Goal: Submit feedback/report problem: Submit feedback/report problem

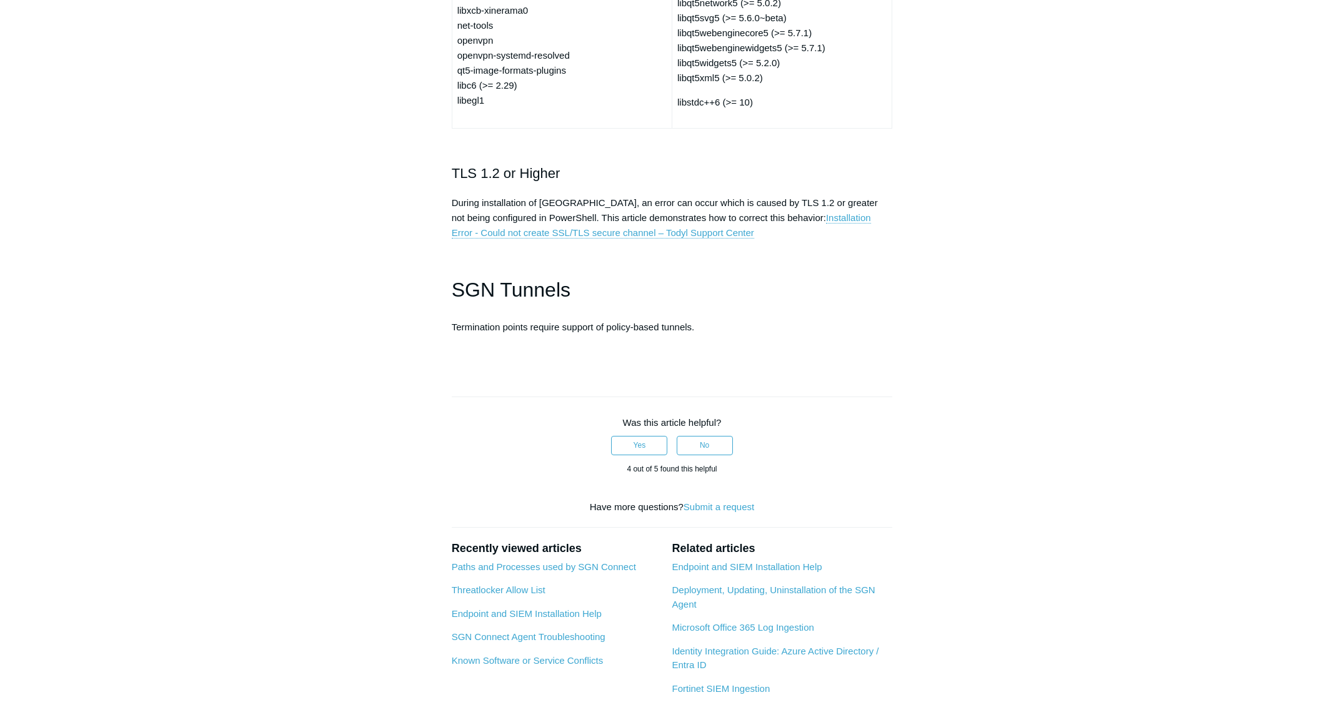
scroll to position [3027, 0]
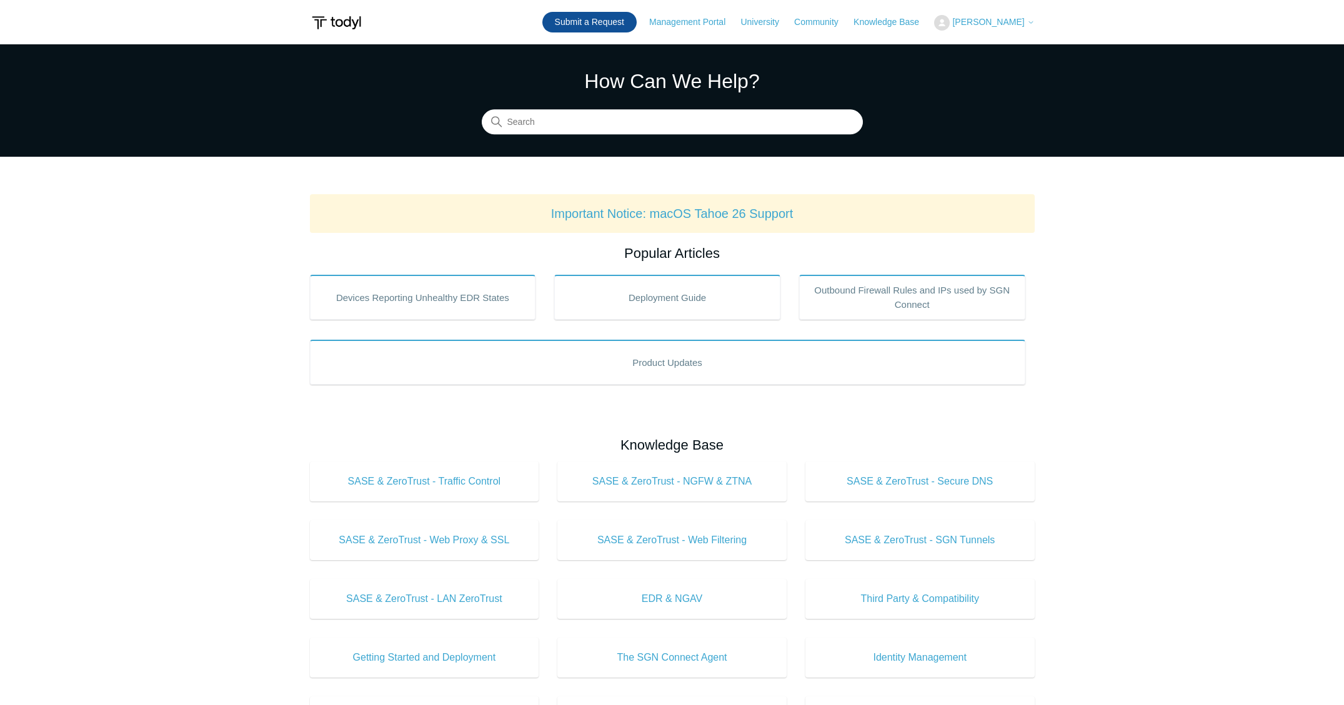
click at [590, 20] on link "Submit a Request" at bounding box center [589, 22] width 94 height 21
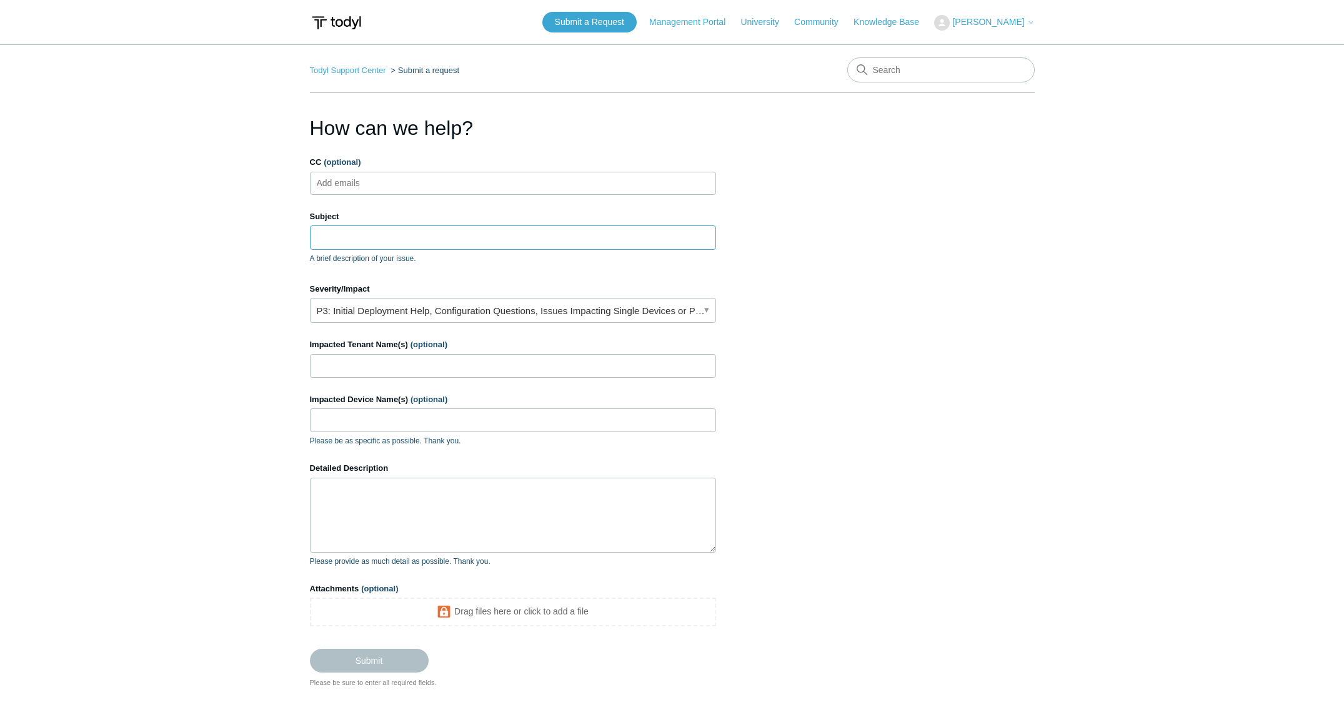
click at [401, 249] on input "Subject" at bounding box center [513, 238] width 406 height 24
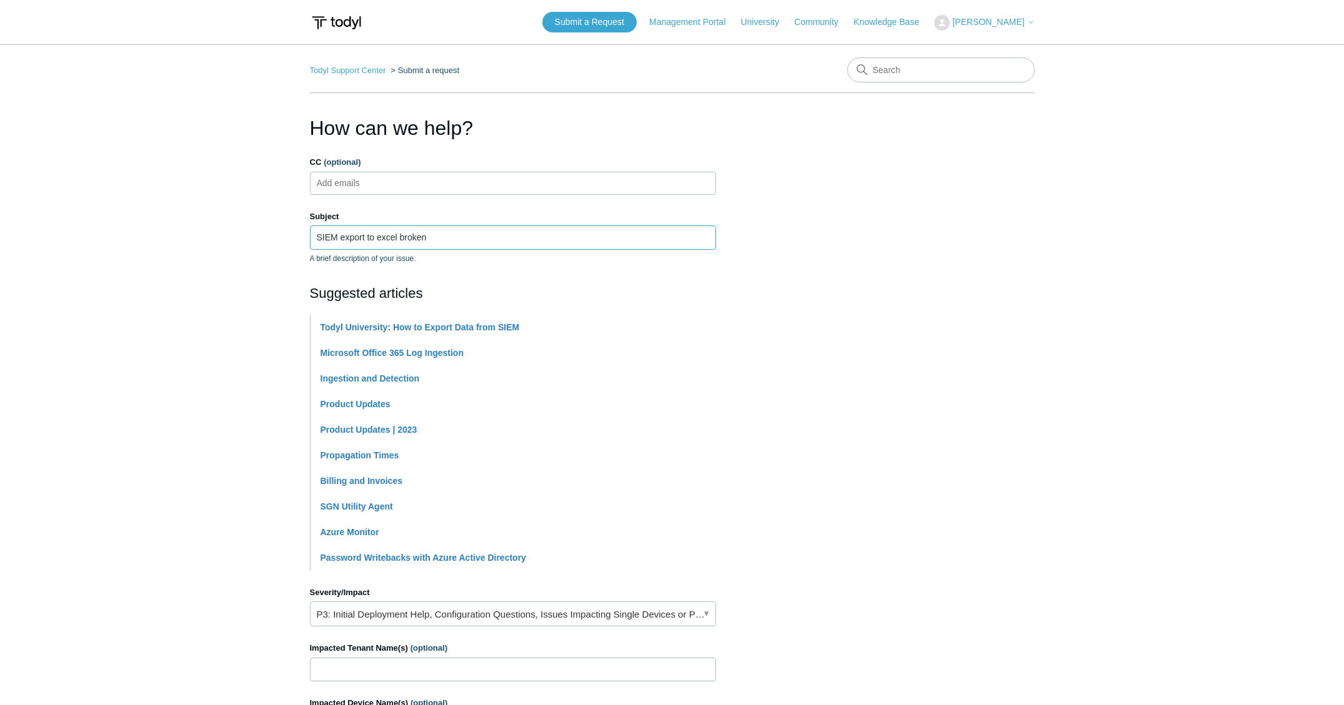
type input "SIEM export to excel broken"
click at [822, 224] on section "How can we help? CC (optional) Add emails Subject SIEM export to excel broken A…" at bounding box center [672, 552] width 725 height 879
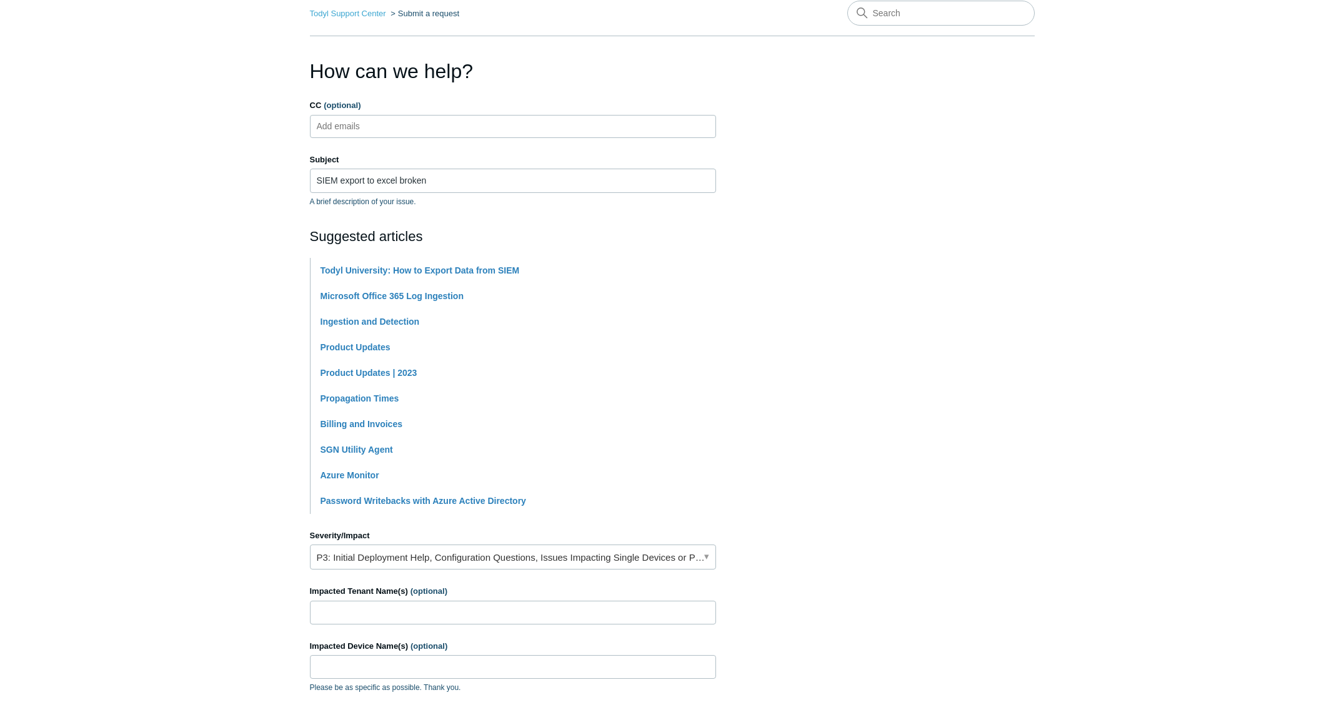
scroll to position [377, 0]
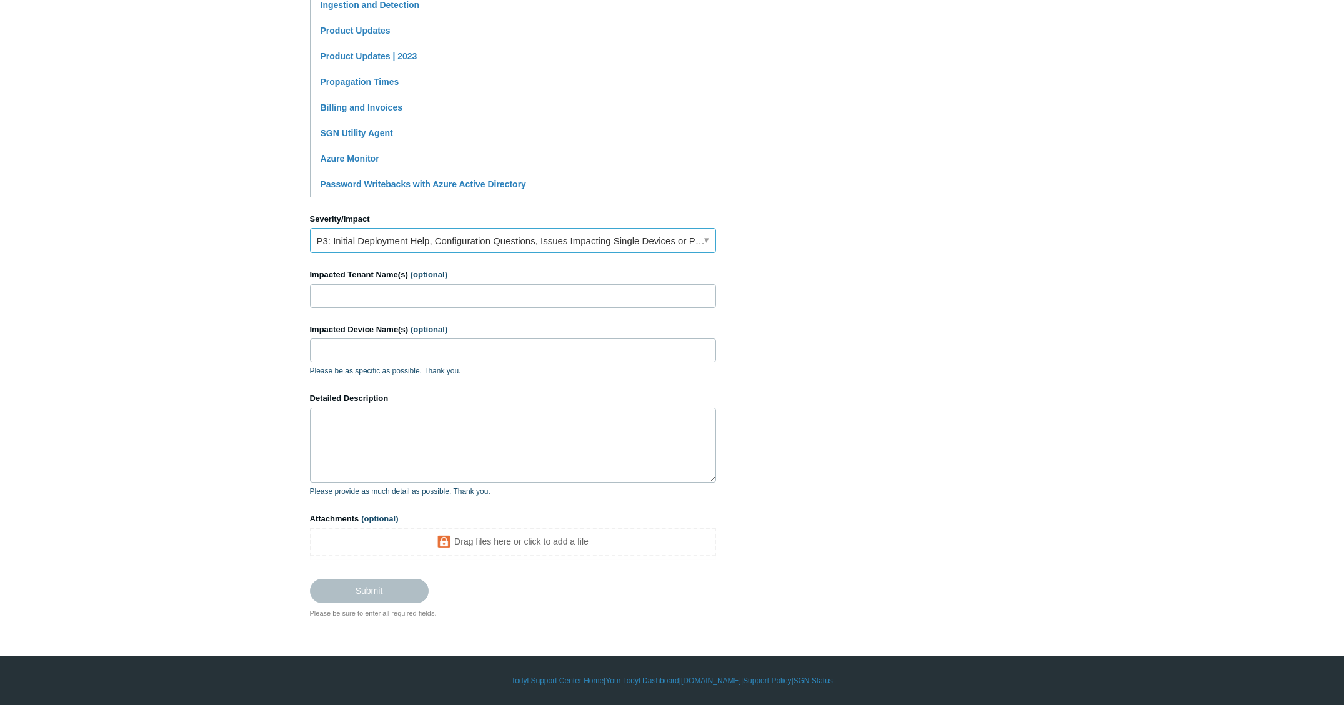
click at [406, 247] on link "P3: Initial Deployment Help, Configuration Questions, Issues Impacting Single D…" at bounding box center [513, 240] width 406 height 25
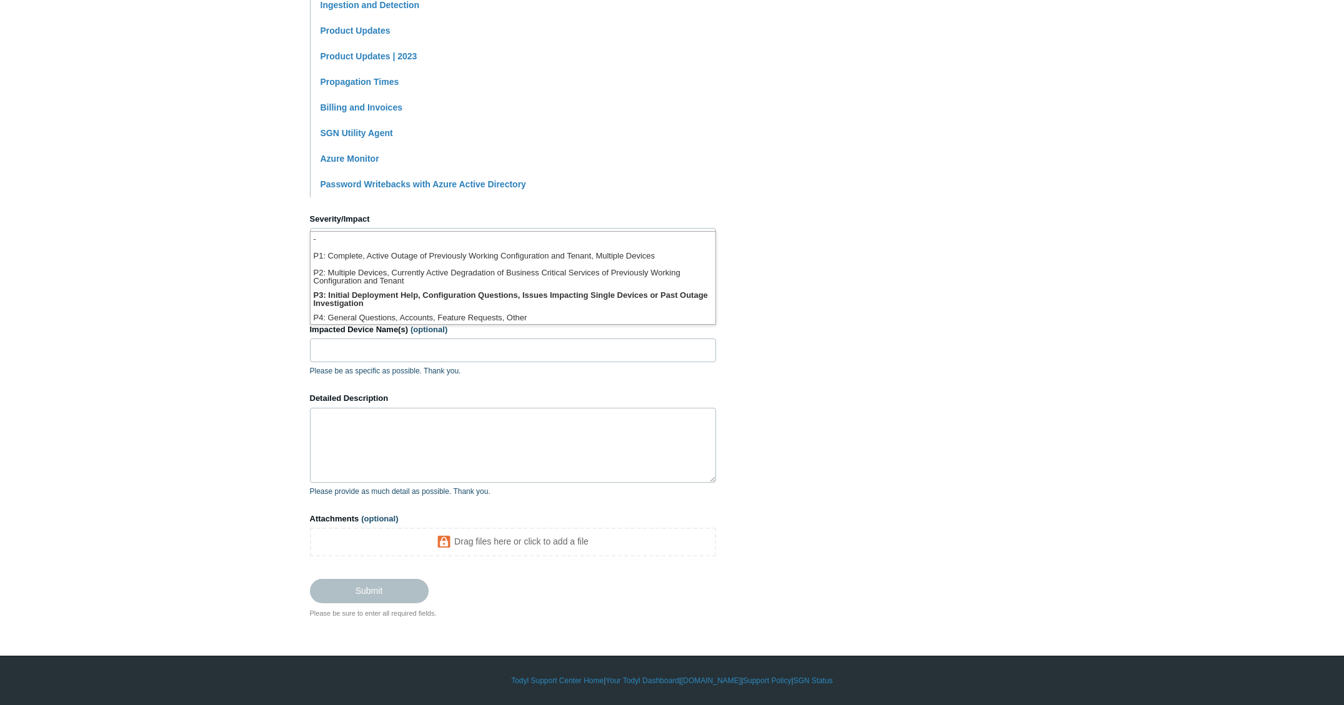
drag, startPoint x: 841, startPoint y: 269, endPoint x: 761, endPoint y: 275, distance: 80.8
click at [841, 269] on section "How can we help? CC (optional) Add emails Subject SIEM export to excel broken A…" at bounding box center [672, 179] width 725 height 879
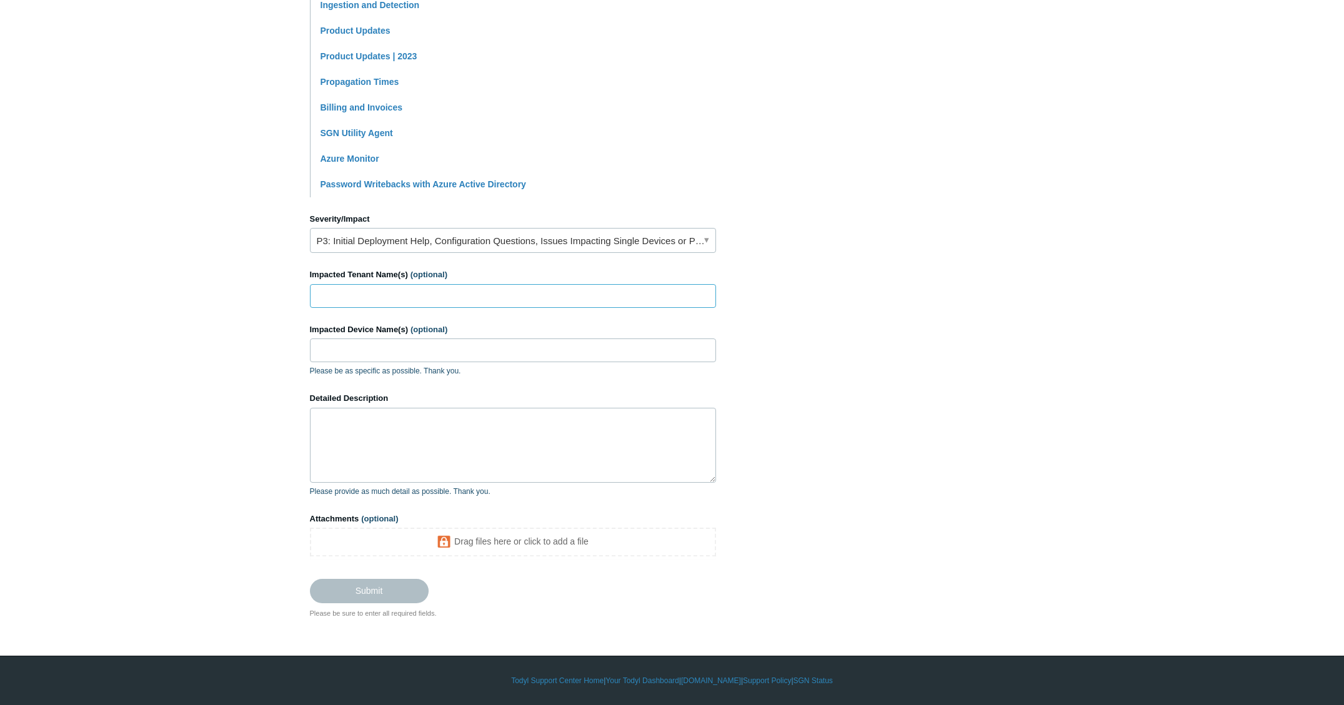
drag, startPoint x: 375, startPoint y: 296, endPoint x: 377, endPoint y: 287, distance: 9.6
click at [375, 294] on input "Impacted Tenant Name(s) (optional)" at bounding box center [513, 296] width 406 height 24
type input "Novel Energy Solutions"
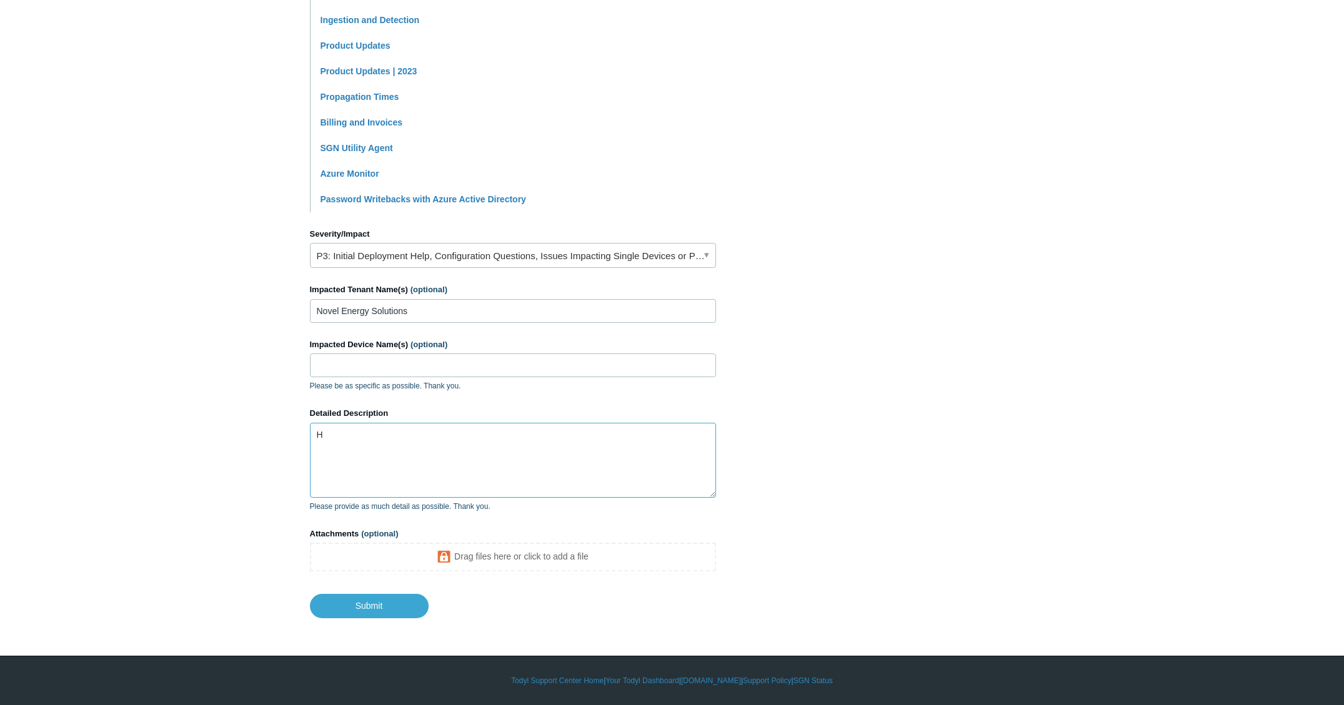
scroll to position [362, 0]
drag, startPoint x: 481, startPoint y: 435, endPoint x: 488, endPoint y: 434, distance: 7.0
click at [481, 435] on textarea "Hi - No matter what" at bounding box center [513, 460] width 406 height 75
drag, startPoint x: 474, startPoint y: 461, endPoint x: 475, endPoint y: 451, distance: 10.0
click at [474, 460] on textarea "Hi - No matter what I set the date range to in the SIEM Search I can not get th…" at bounding box center [513, 460] width 406 height 75
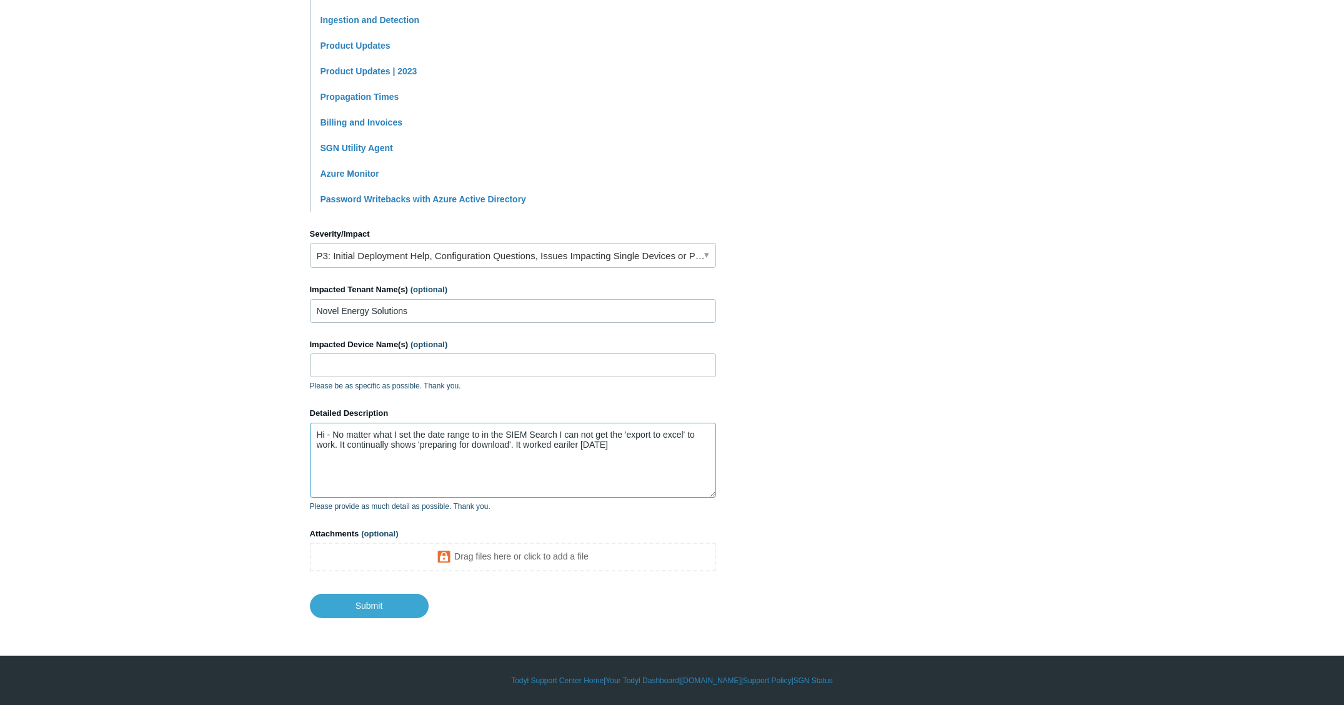
drag, startPoint x: 547, startPoint y: 448, endPoint x: 563, endPoint y: 445, distance: 17.2
click at [547, 448] on textarea "Hi - No matter what I set the date range to in the SIEM Search I can not get th…" at bounding box center [513, 460] width 406 height 75
click at [563, 444] on textarea "Hi - No matter what I set the date range to in the SIEM Search I can not get th…" at bounding box center [513, 460] width 406 height 75
click at [625, 445] on textarea "Hi - No matter what I set the date range to in the SIEM Search I can not get th…" at bounding box center [513, 460] width 406 height 75
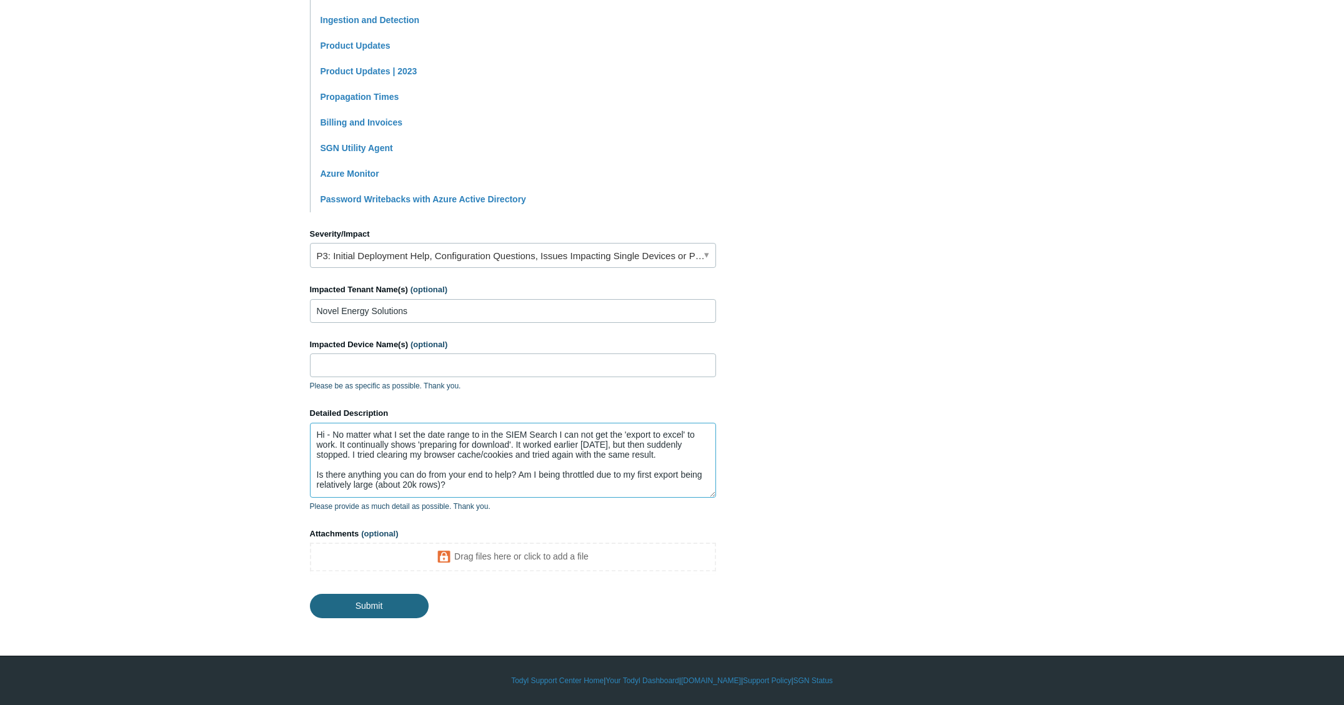
type textarea "Hi - No matter what I set the date range to in the SIEM Search I can not get th…"
click at [376, 601] on input "Submit" at bounding box center [369, 605] width 119 height 25
